Goal: Task Accomplishment & Management: Manage account settings

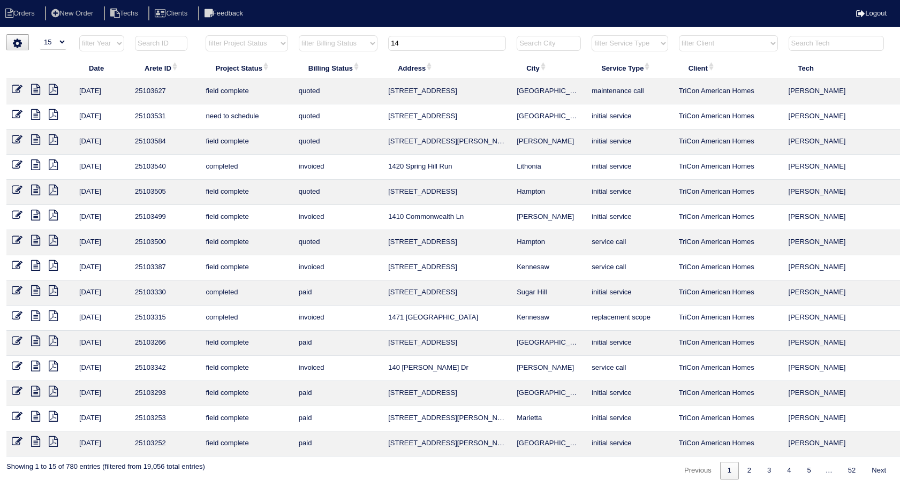
select select "15"
drag, startPoint x: 420, startPoint y: 42, endPoint x: 374, endPoint y: 45, distance: 46.2
click at [374, 45] on tr "filter Year -- Any Year -- 2025 2024 2023 2022 2021 2020 2019 filter Project St…" at bounding box center [470, 46] width 928 height 22
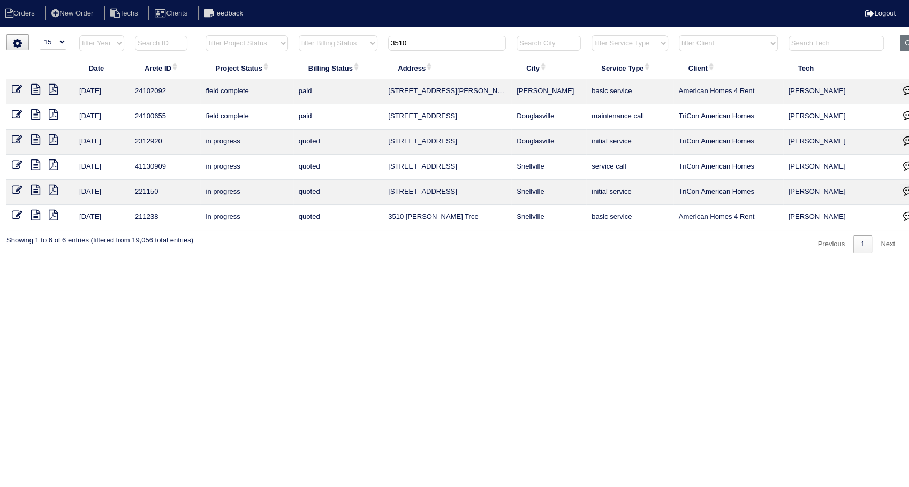
drag, startPoint x: 405, startPoint y: 46, endPoint x: 283, endPoint y: 73, distance: 124.7
click at [283, 73] on table "Date Arete ID Project Status Billing Status Address City Service Type Client Te…" at bounding box center [470, 132] width 928 height 195
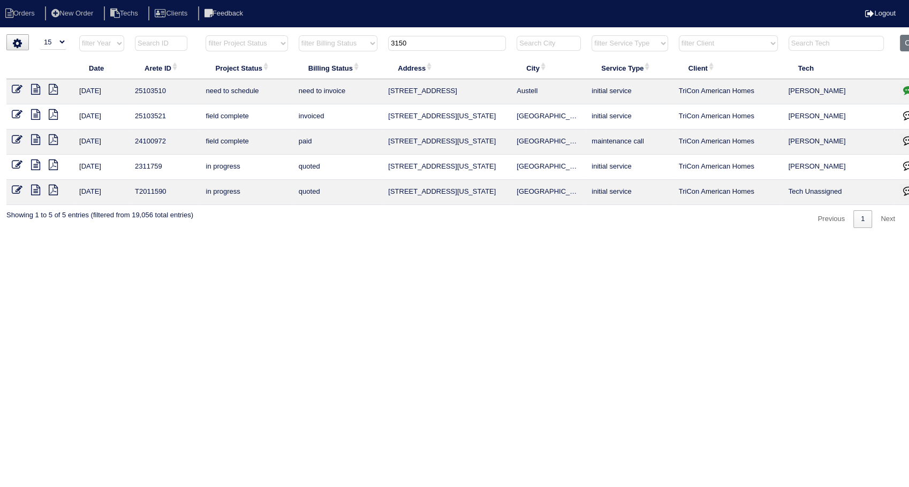
scroll to position [0, 26]
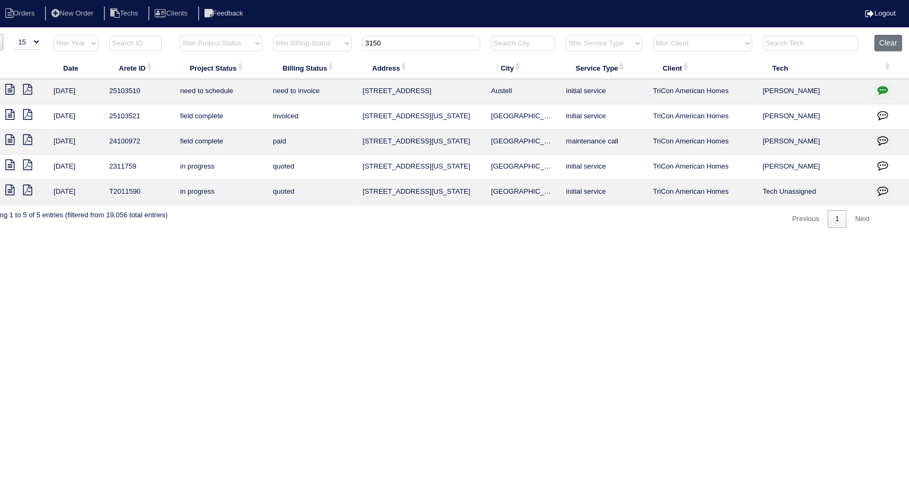
type input "3150"
click at [885, 87] on icon "button" at bounding box center [882, 90] width 11 height 11
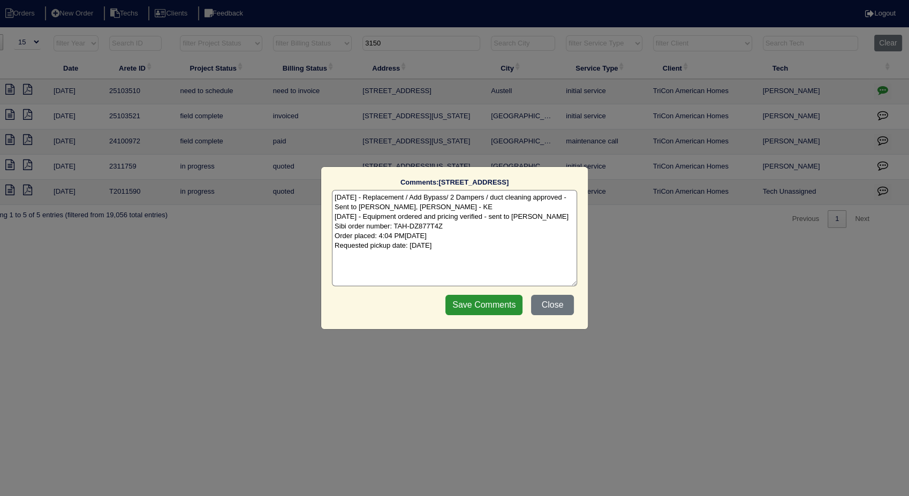
click at [478, 248] on textarea "9/30/25 - Replacement / Add Bypass/ 2 Dampers / duct cleaning approved - Sent t…" at bounding box center [454, 238] width 245 height 96
type textarea "9/30/25 - Replacement / Add Bypass/ 2 Dampers / duct cleaning approved - Sent t…"
click at [483, 310] on input "Save Comments" at bounding box center [483, 305] width 77 height 20
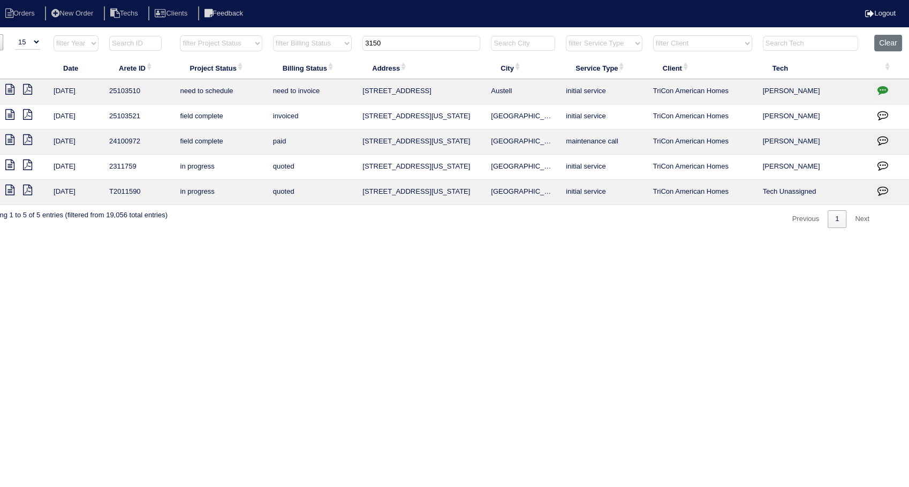
scroll to position [0, 0]
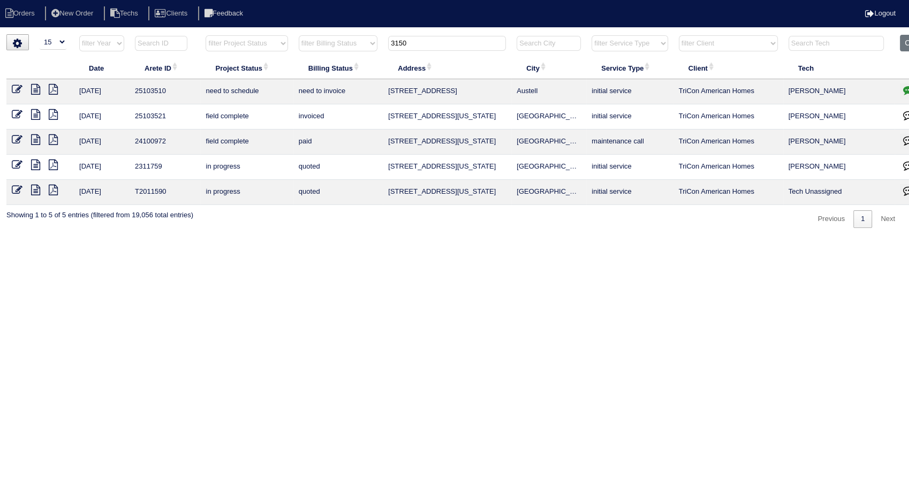
click at [14, 87] on icon at bounding box center [17, 89] width 11 height 11
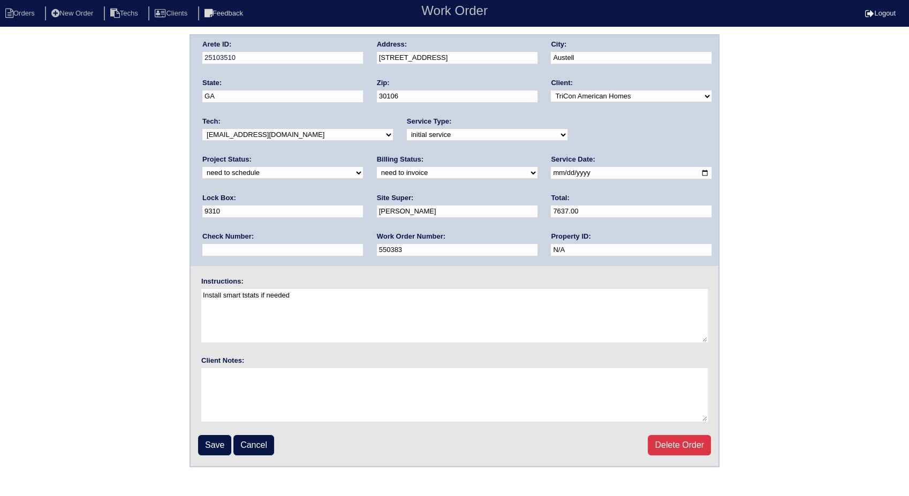
click at [363, 167] on select "new order assigned in progress field complete need to schedule admin review arc…" at bounding box center [282, 173] width 161 height 12
select select "completed"
click at [363, 167] on select "new order assigned in progress field complete need to schedule admin review arc…" at bounding box center [282, 173] width 161 height 12
click at [377, 173] on select "need to quote quoted need to invoice invoiced paid warranty purchase order need…" at bounding box center [457, 173] width 161 height 12
select select "invoiced"
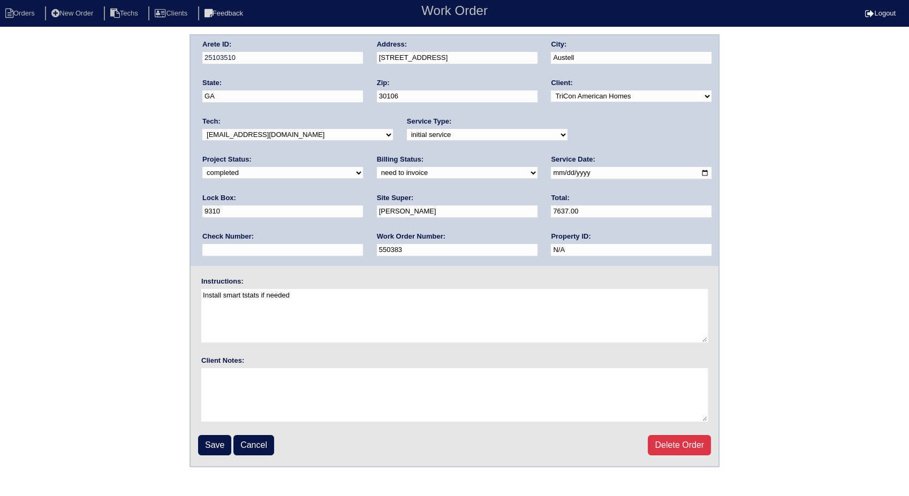
click at [377, 167] on select "need to quote quoted need to invoice invoiced paid warranty purchase order need…" at bounding box center [457, 173] width 161 height 12
drag, startPoint x: 217, startPoint y: 441, endPoint x: 182, endPoint y: 370, distance: 79.0
click at [217, 440] on input "Save" at bounding box center [214, 445] width 33 height 20
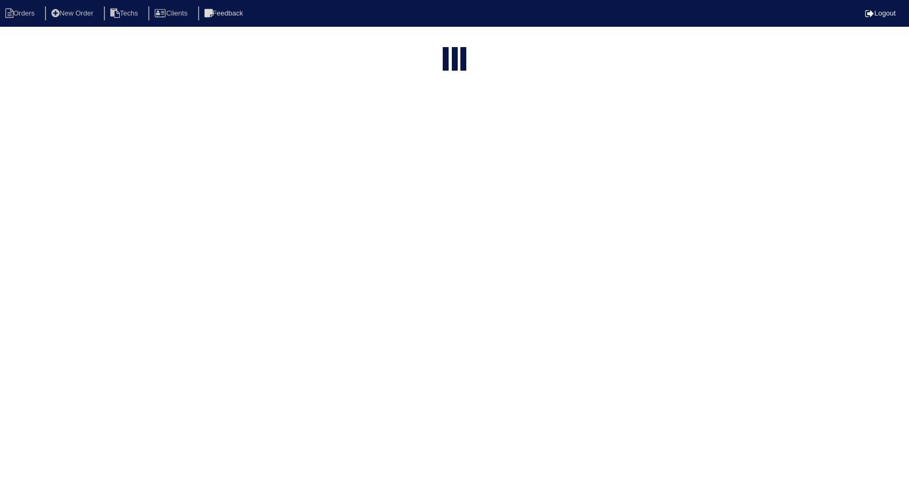
select select "15"
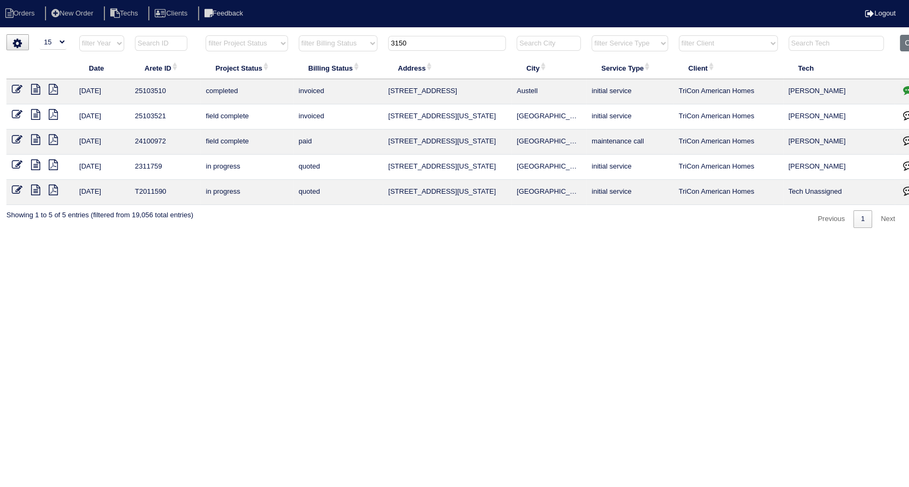
drag, startPoint x: 441, startPoint y: 39, endPoint x: 351, endPoint y: 55, distance: 92.0
click at [351, 55] on tr "filter Year -- Any Year -- 2025 2024 2023 2022 2021 2020 2019 filter Project St…" at bounding box center [470, 46] width 928 height 22
type input "2311"
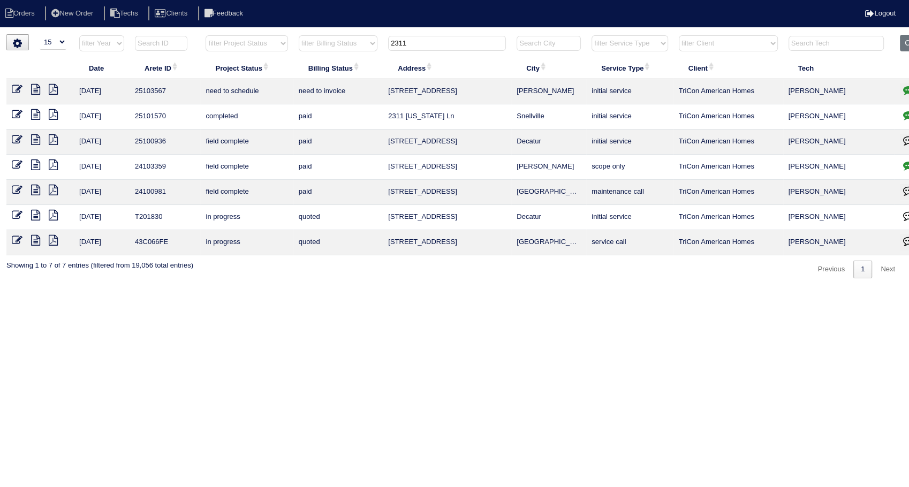
drag, startPoint x: 425, startPoint y: 46, endPoint x: 365, endPoint y: 49, distance: 60.0
click at [365, 49] on tr "filter Year -- Any Year -- 2025 2024 2023 2022 2021 2020 2019 filter Project St…" at bounding box center [470, 46] width 928 height 22
